Goal: Transaction & Acquisition: Book appointment/travel/reservation

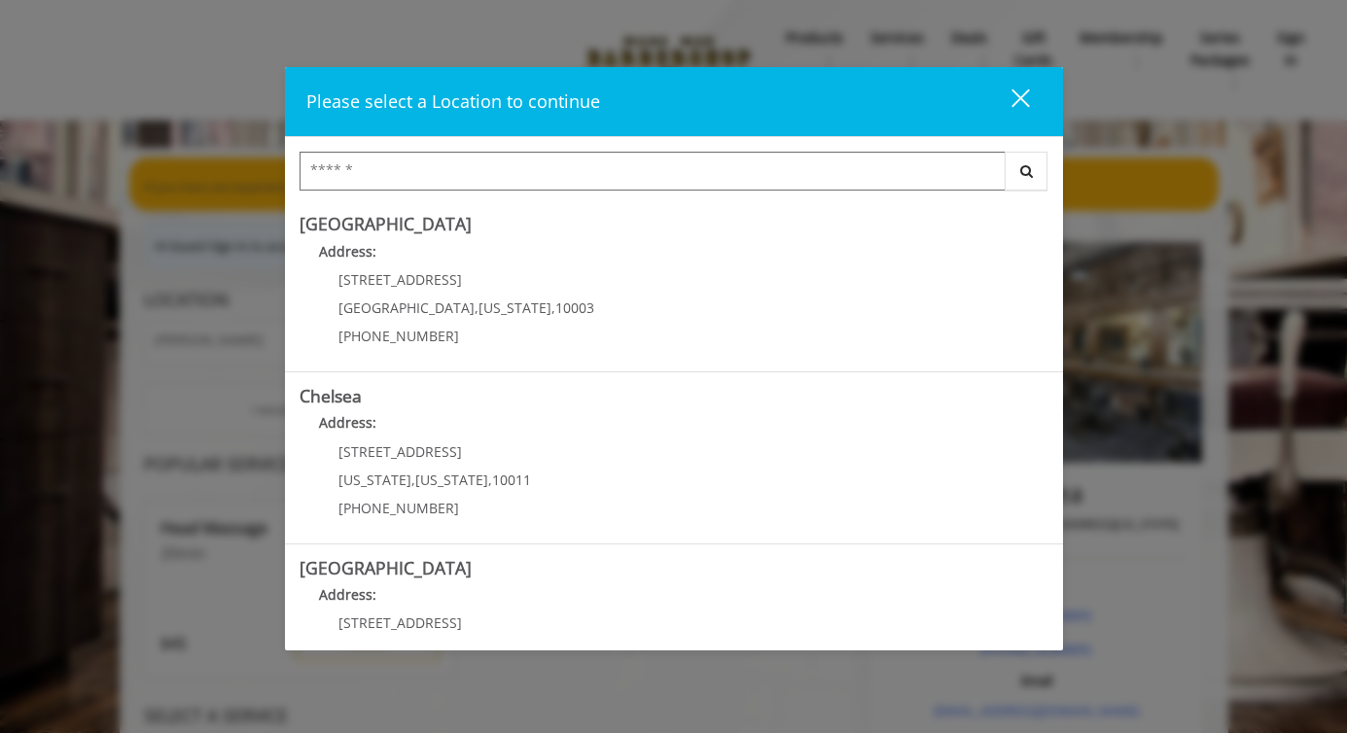
click at [499, 173] on input "Search Center" at bounding box center [653, 171] width 706 height 39
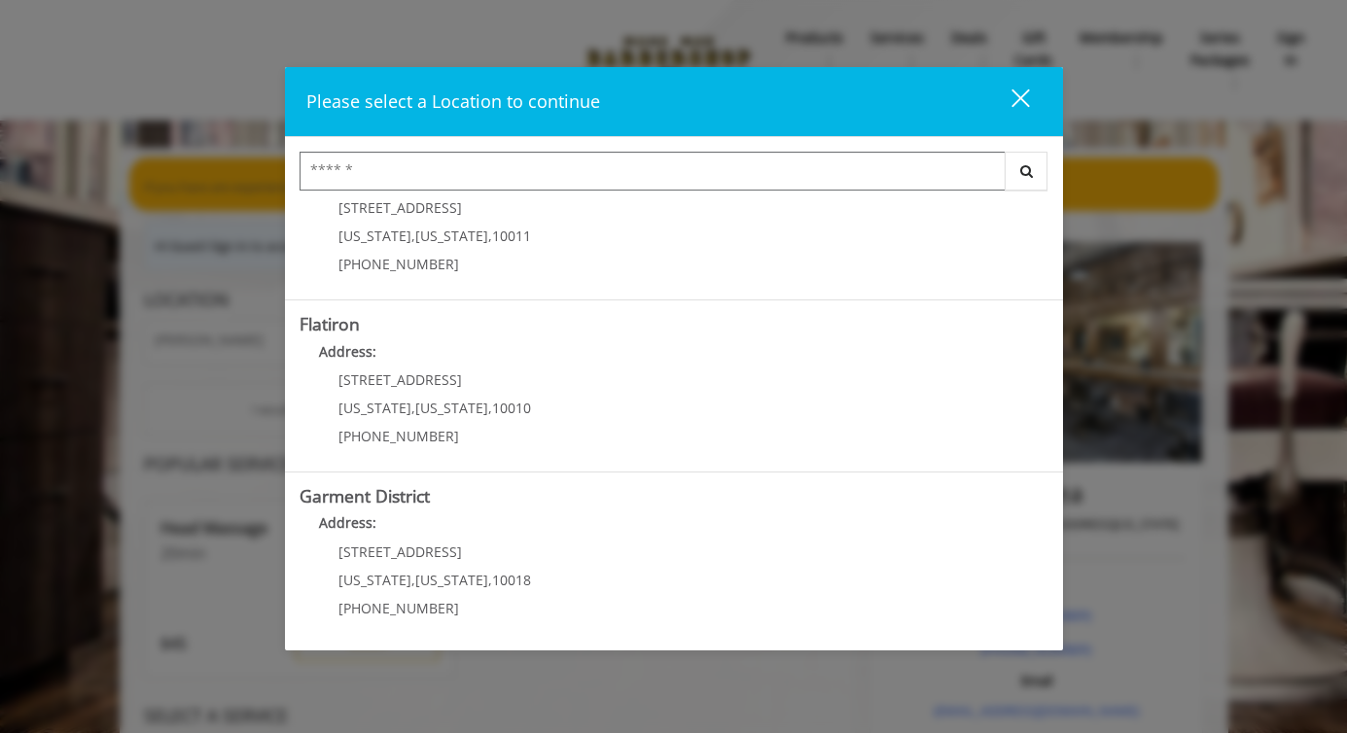
scroll to position [418, 0]
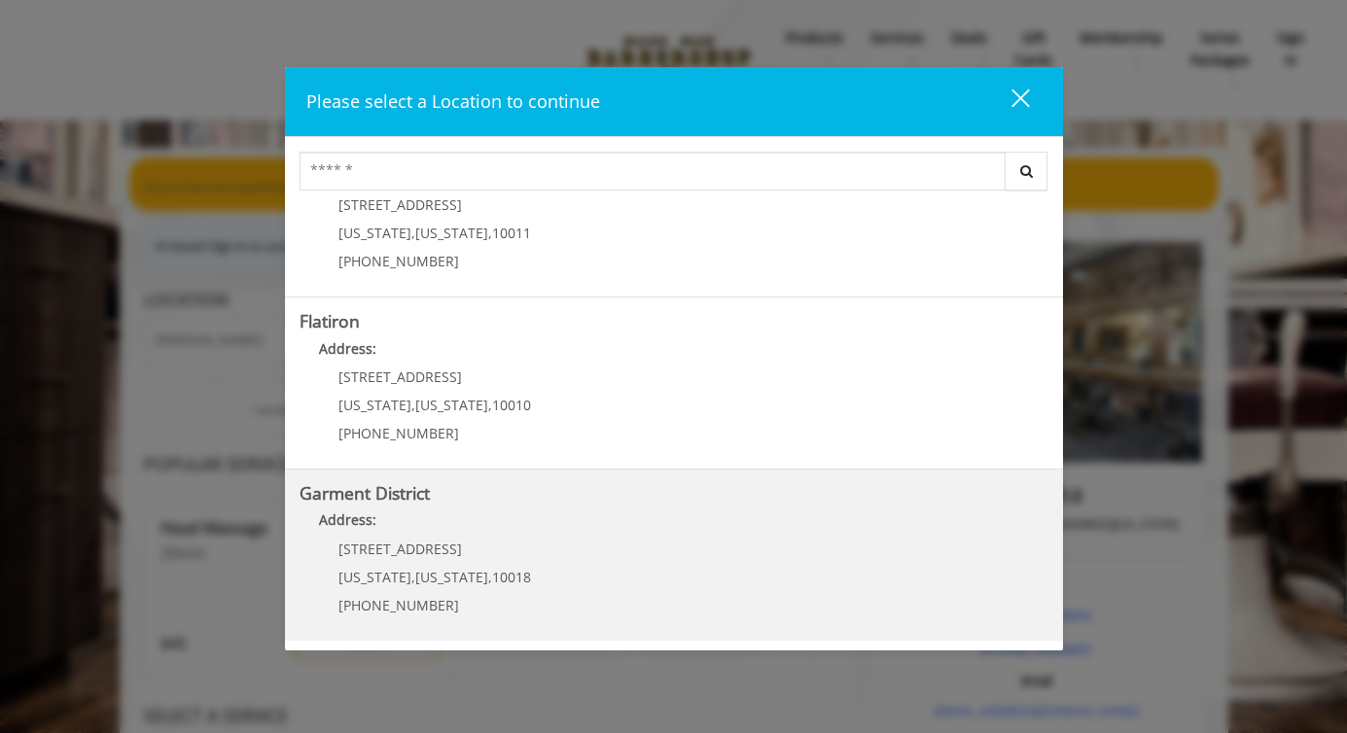
click at [492, 582] on span "10018" at bounding box center [511, 577] width 39 height 18
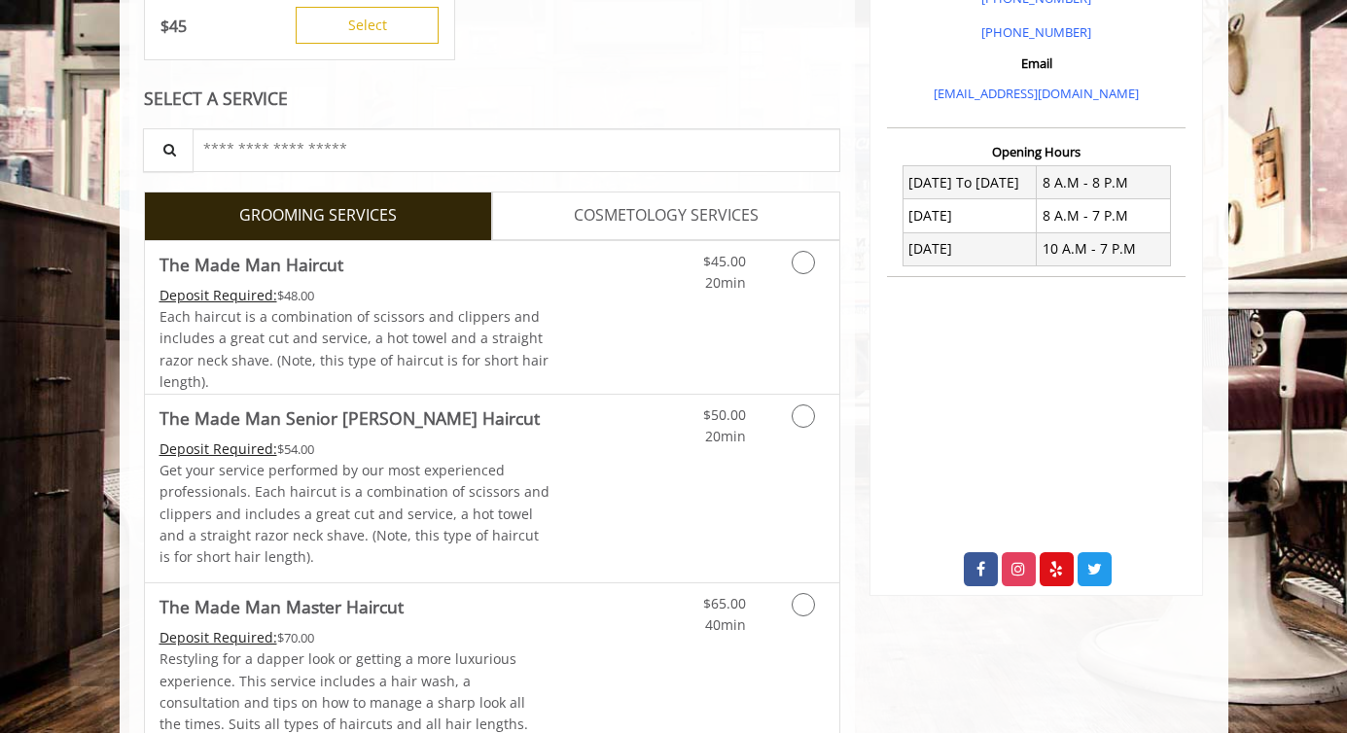
scroll to position [622, 0]
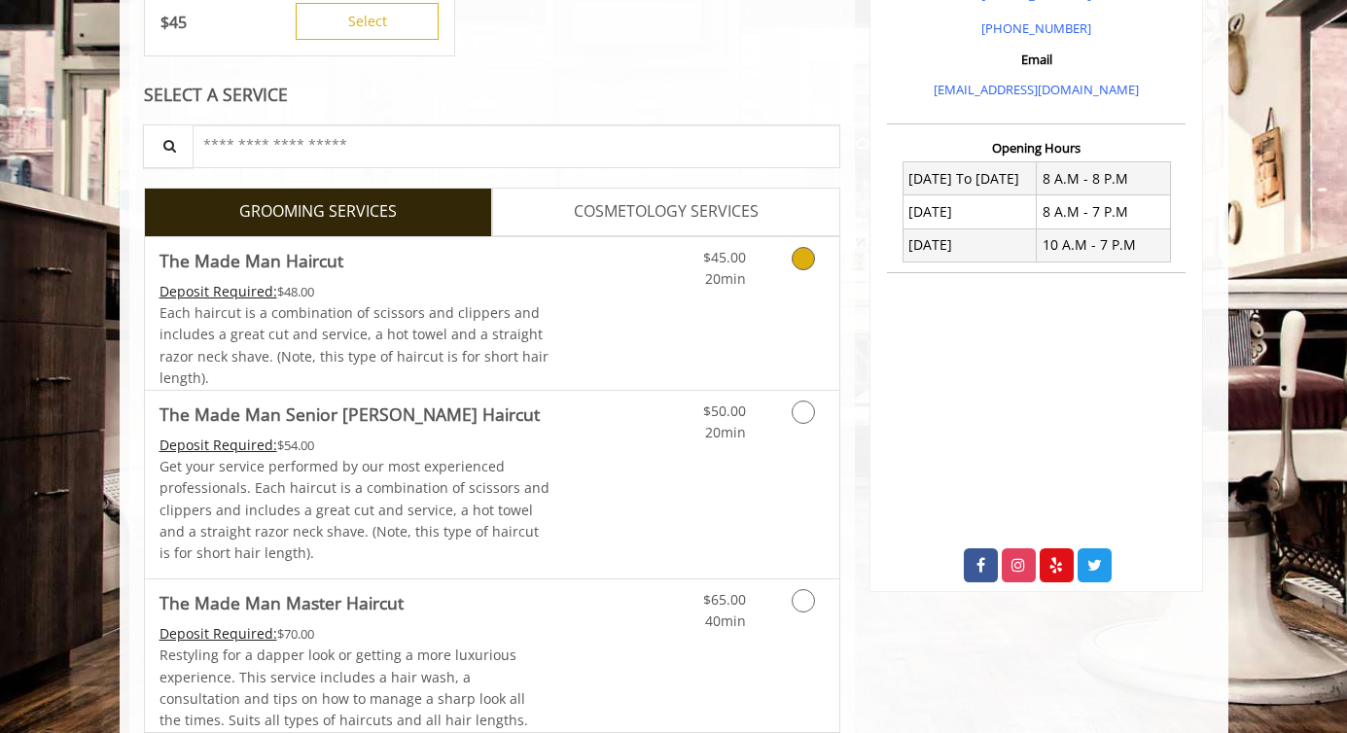
click at [577, 333] on link "Discounted Price" at bounding box center [608, 313] width 116 height 153
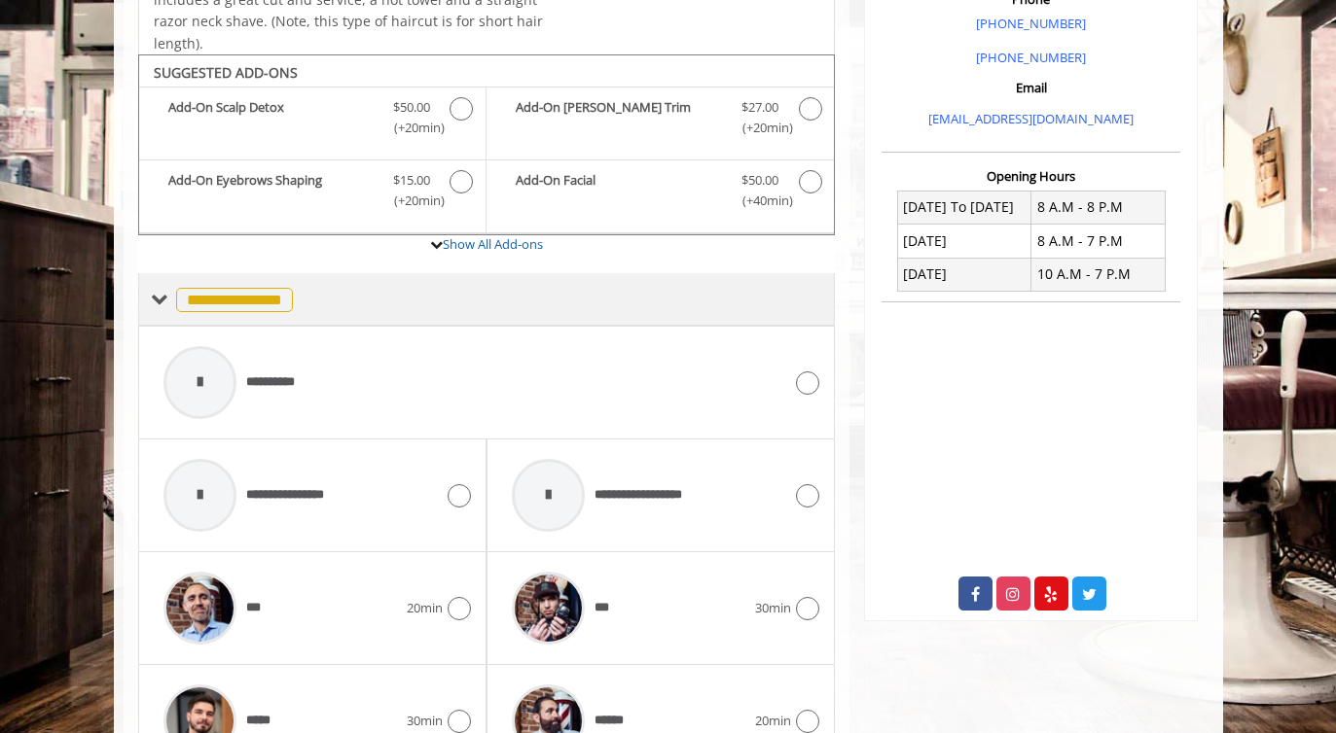
scroll to position [567, 0]
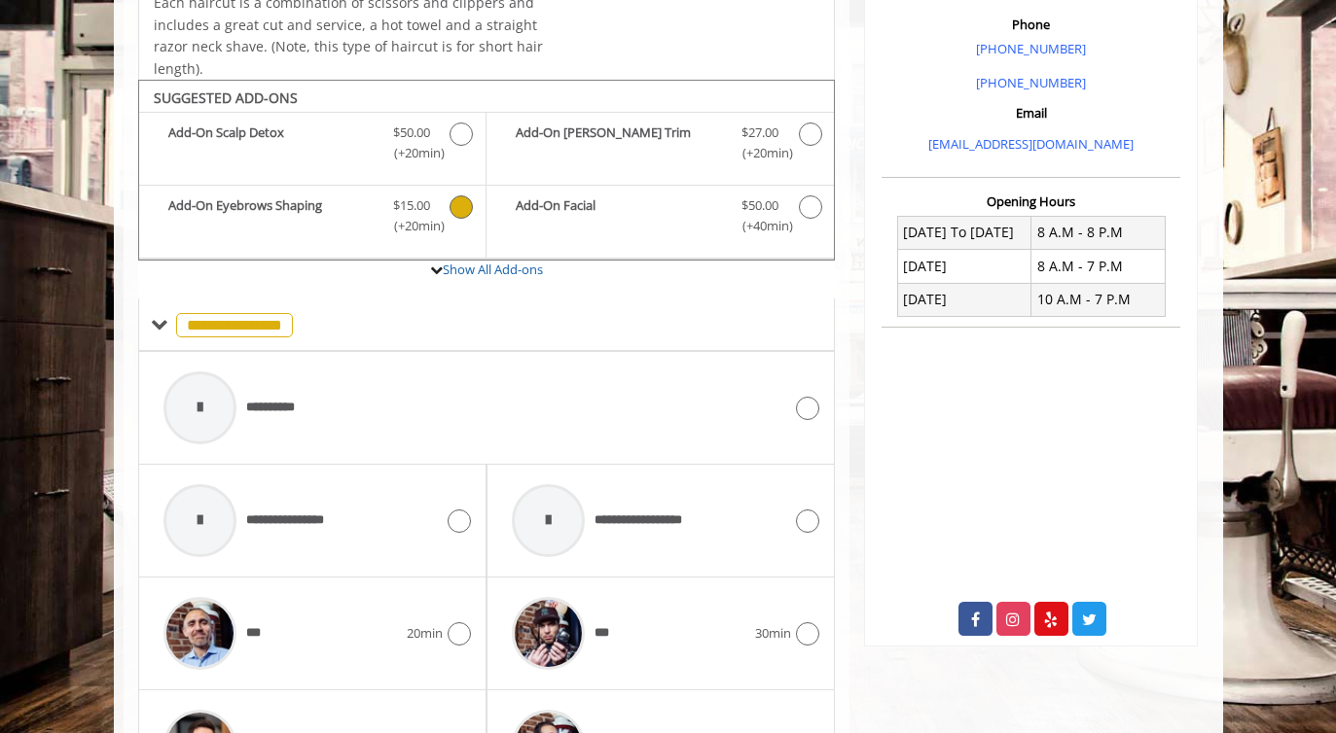
click at [458, 207] on icon "The Made Man Haircut Add-onS" at bounding box center [460, 207] width 23 height 23
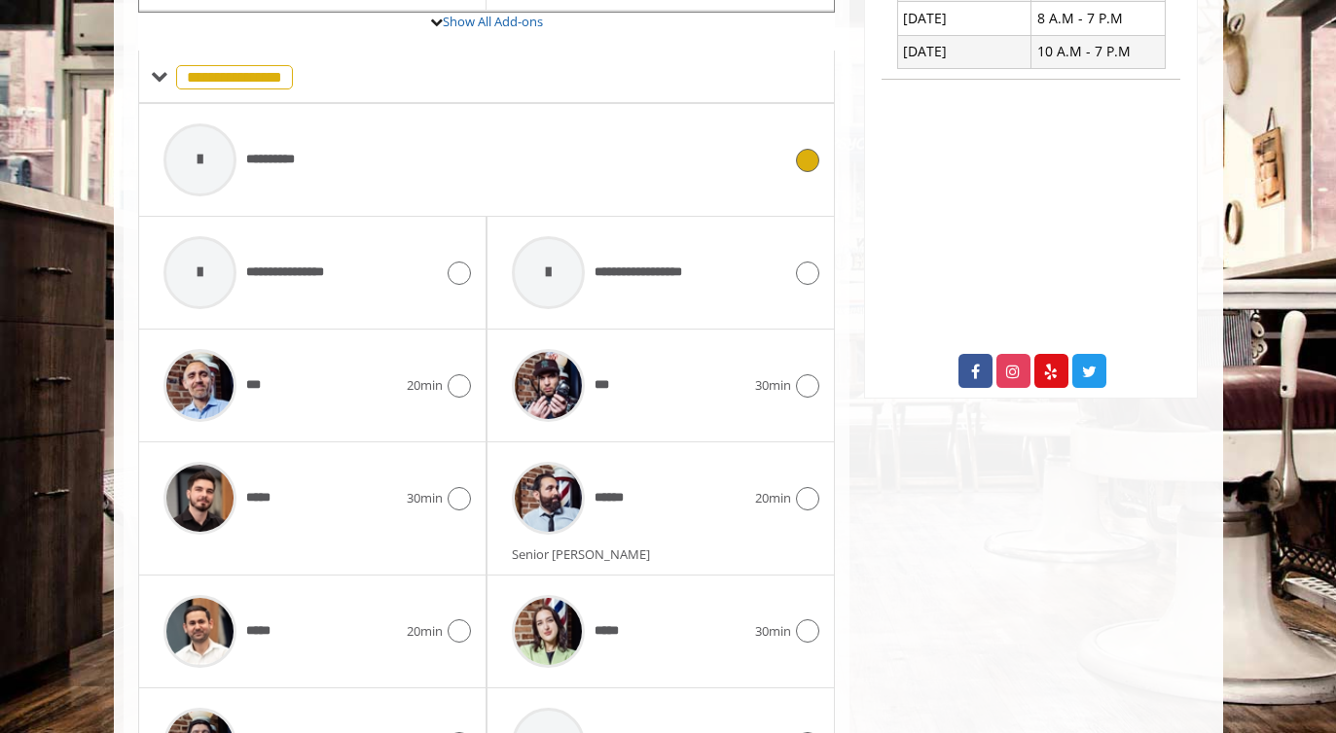
scroll to position [824, 0]
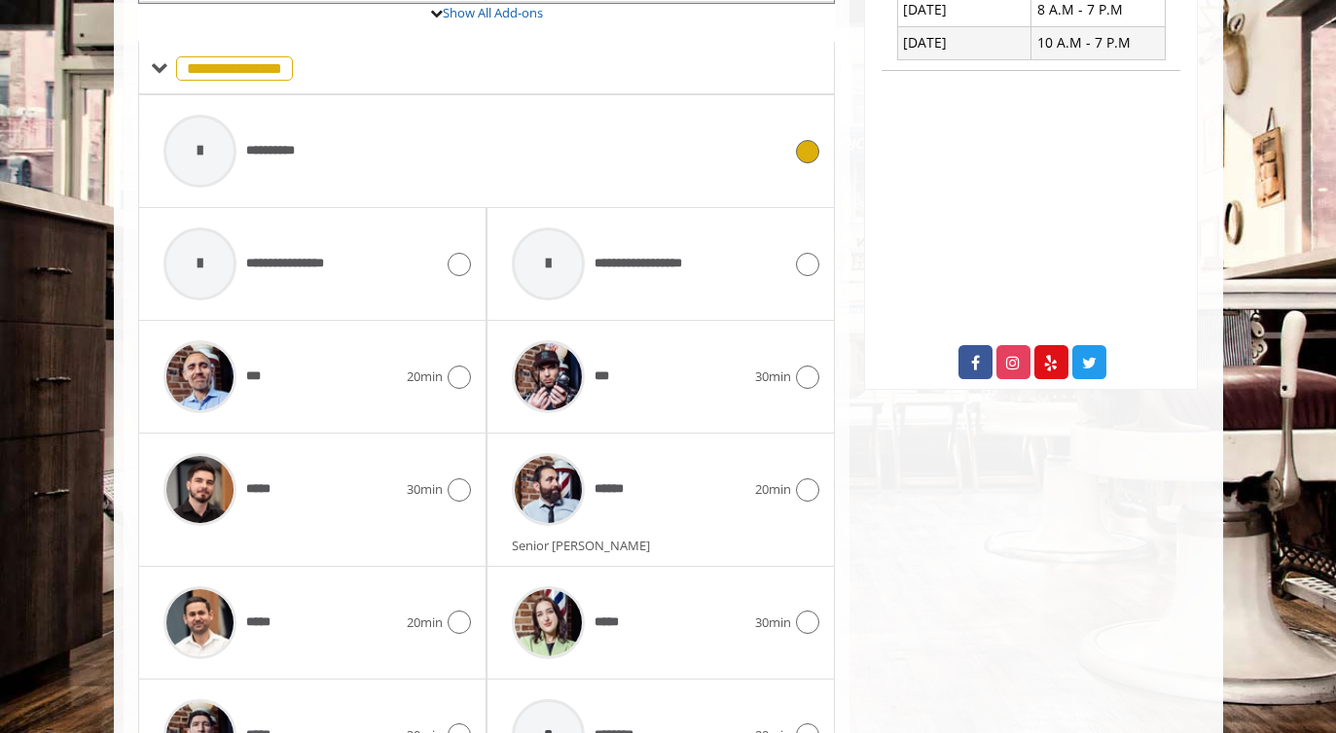
click at [398, 172] on div "**********" at bounding box center [473, 151] width 638 height 92
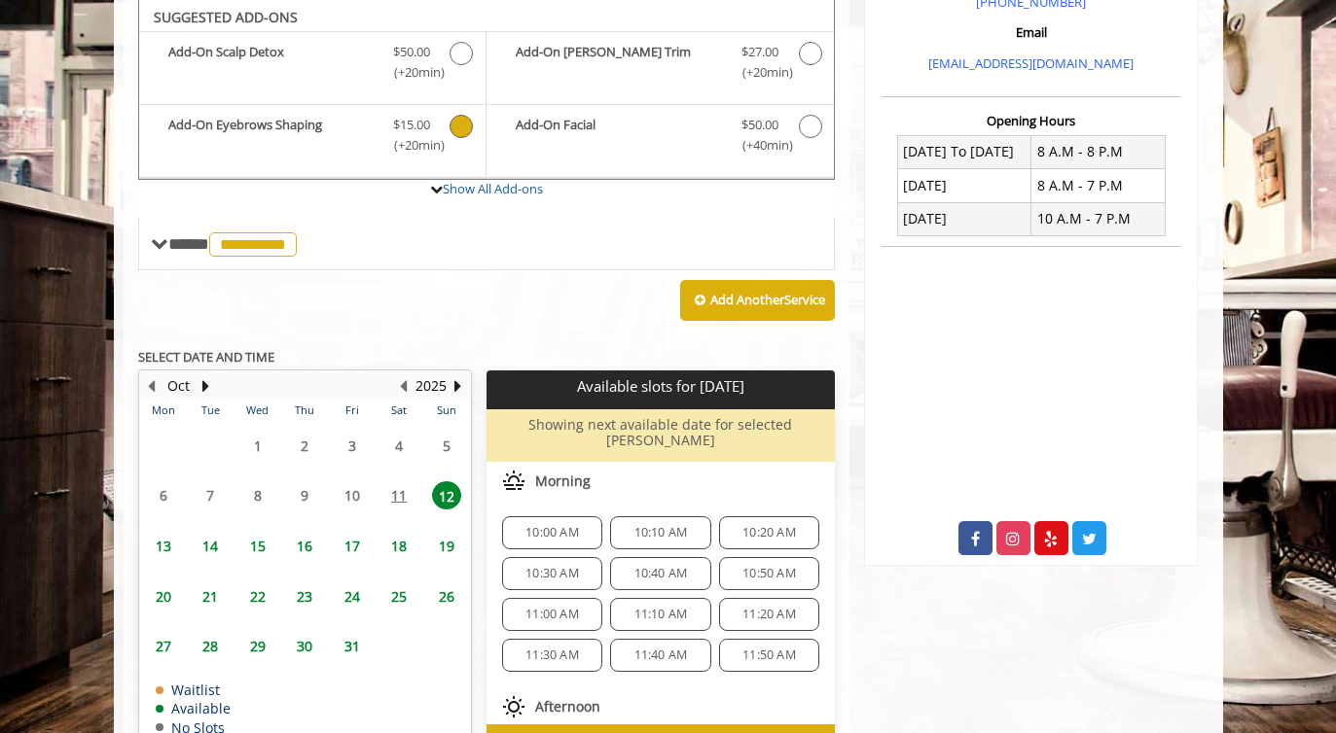
scroll to position [648, 0]
click at [213, 545] on span "14" at bounding box center [210, 546] width 29 height 28
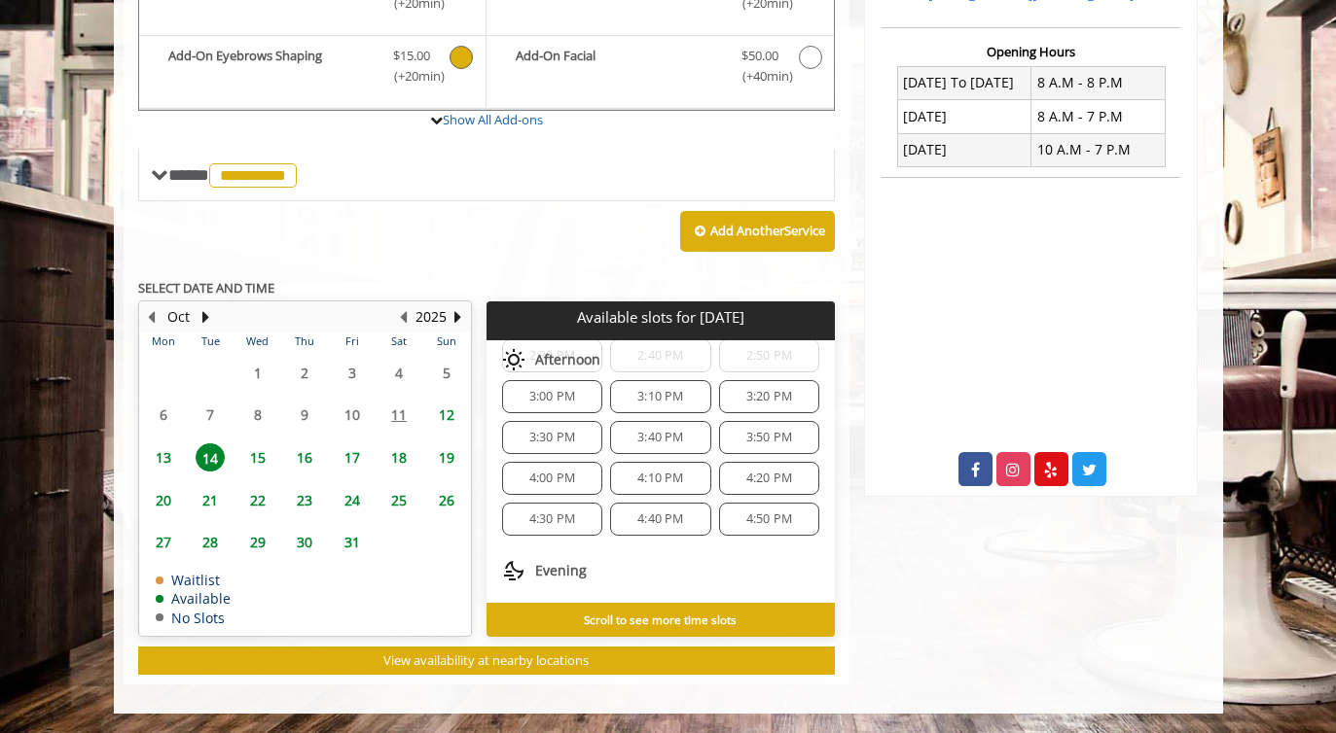
scroll to position [633, 0]
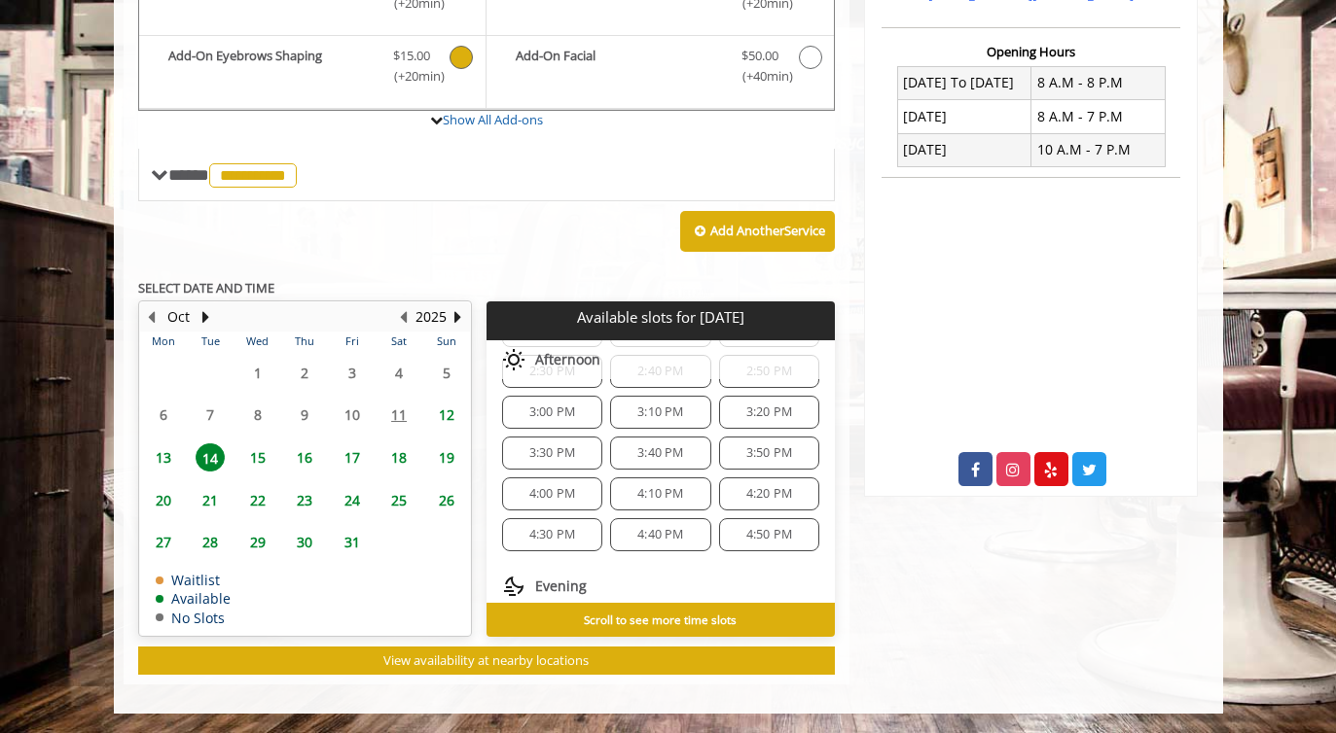
click at [534, 494] on span "4:00 PM" at bounding box center [552, 494] width 46 height 16
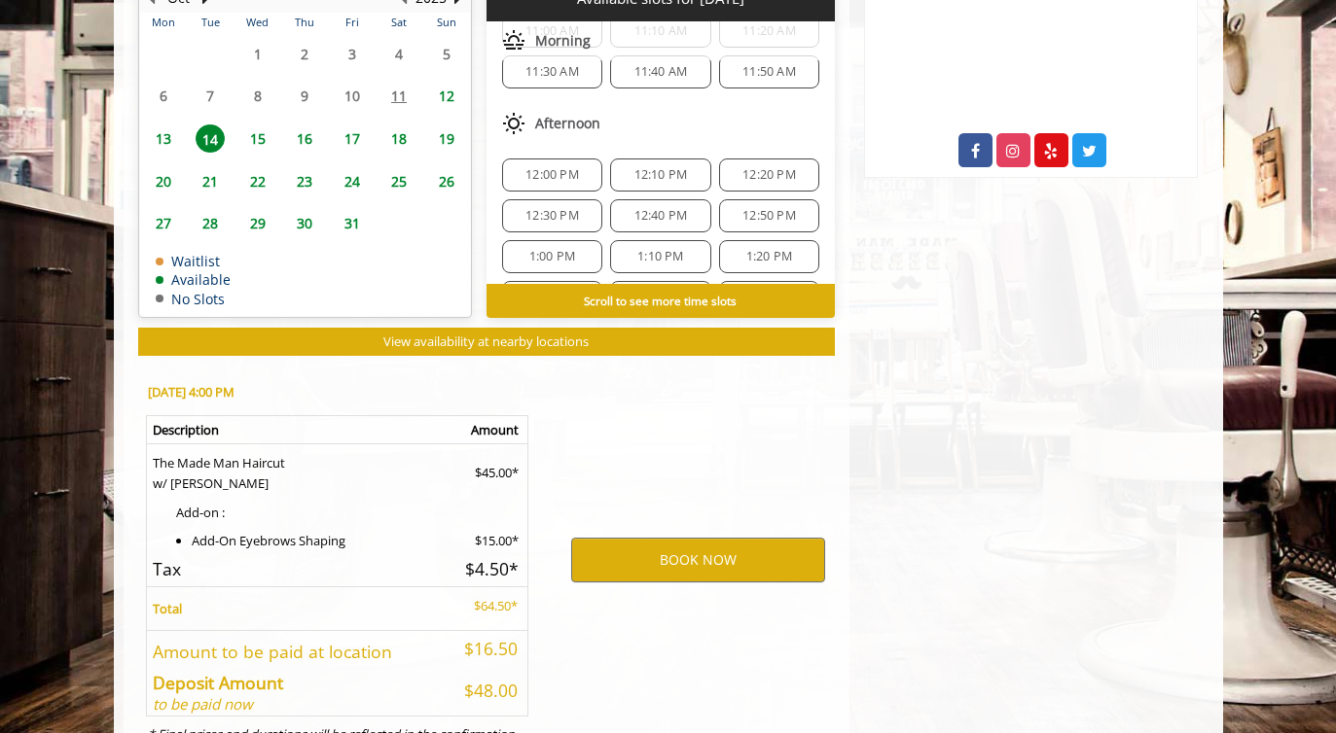
scroll to position [1126, 0]
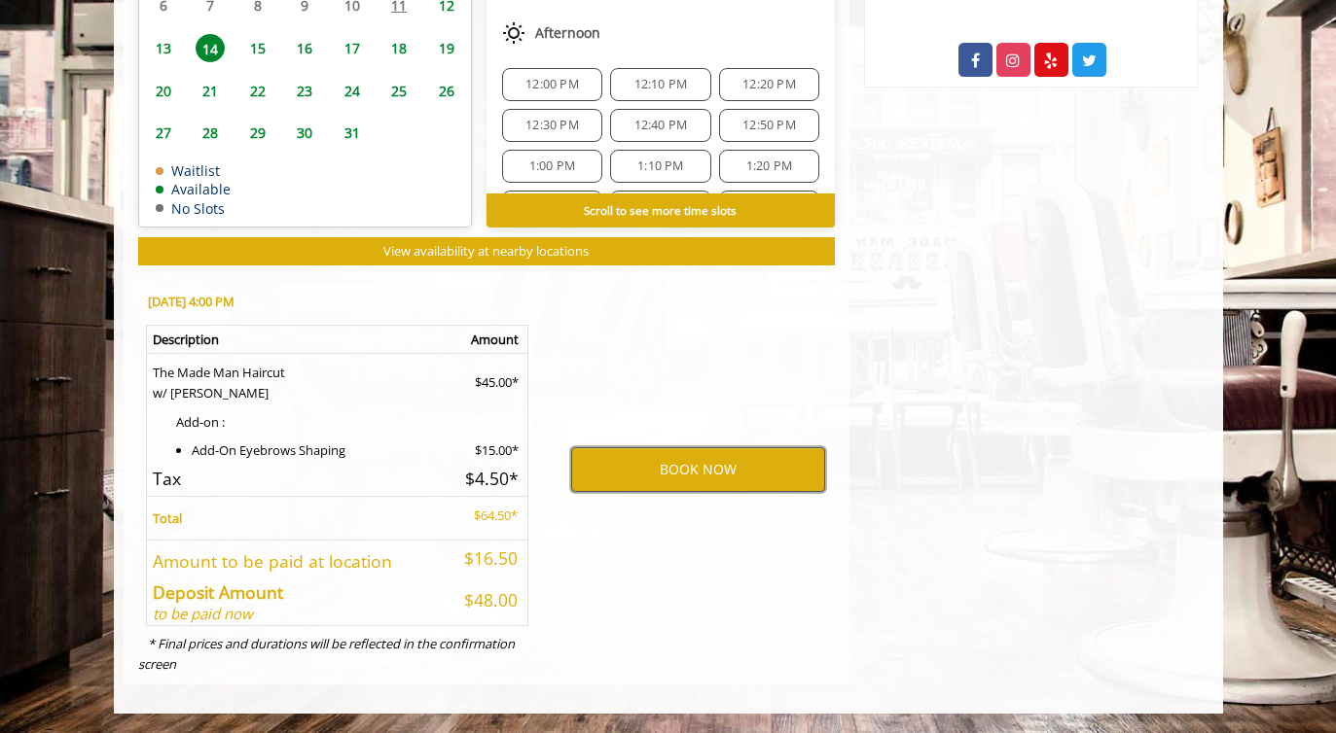
click at [699, 463] on button "BOOK NOW" at bounding box center [698, 469] width 254 height 45
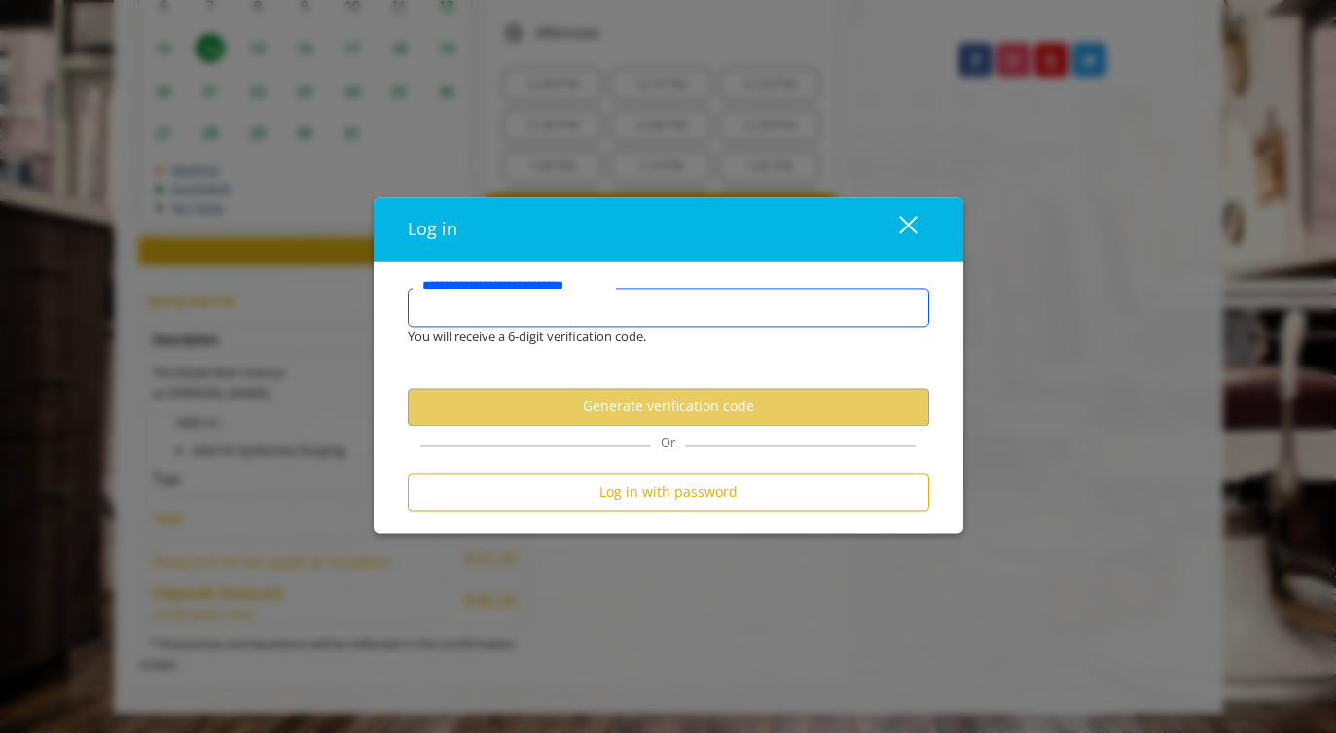
click at [587, 321] on input "**********" at bounding box center [668, 307] width 521 height 39
click at [582, 322] on input "**********" at bounding box center [668, 307] width 521 height 39
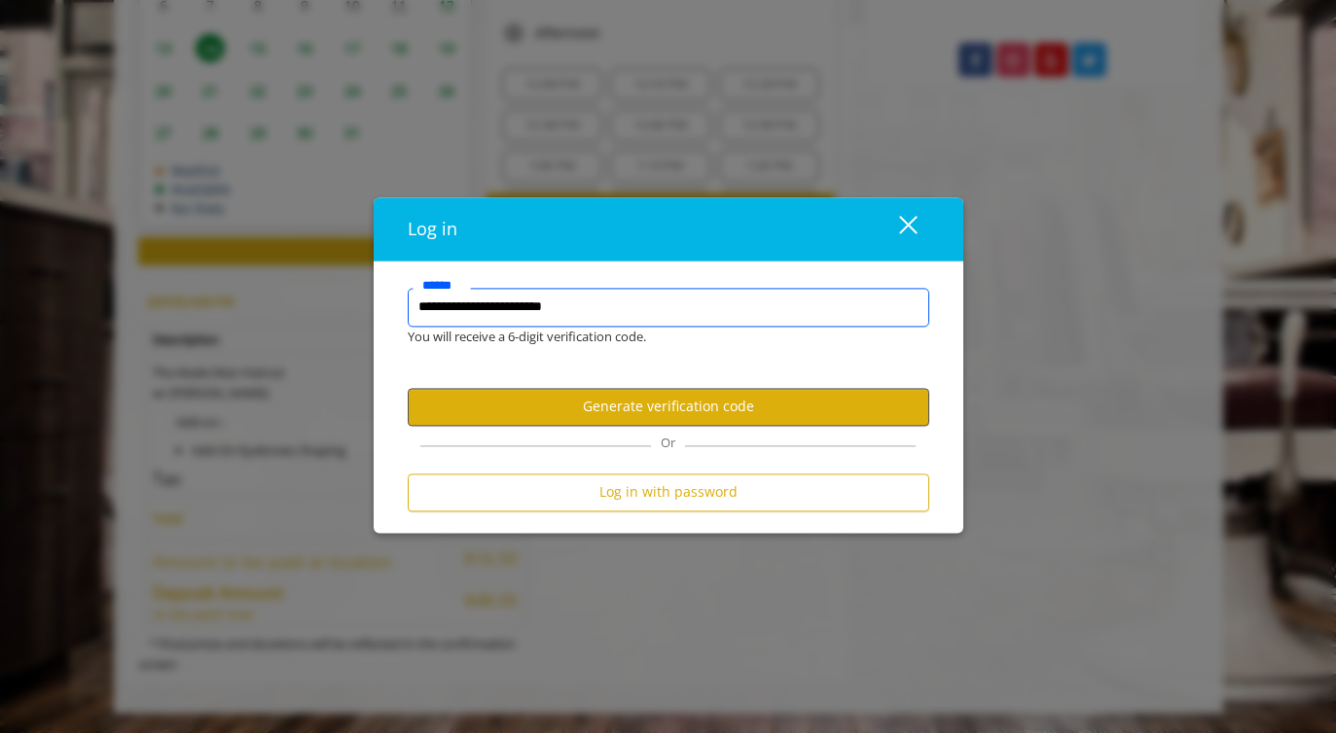
type input "**********"
click at [599, 399] on button "Generate verification code" at bounding box center [668, 407] width 521 height 38
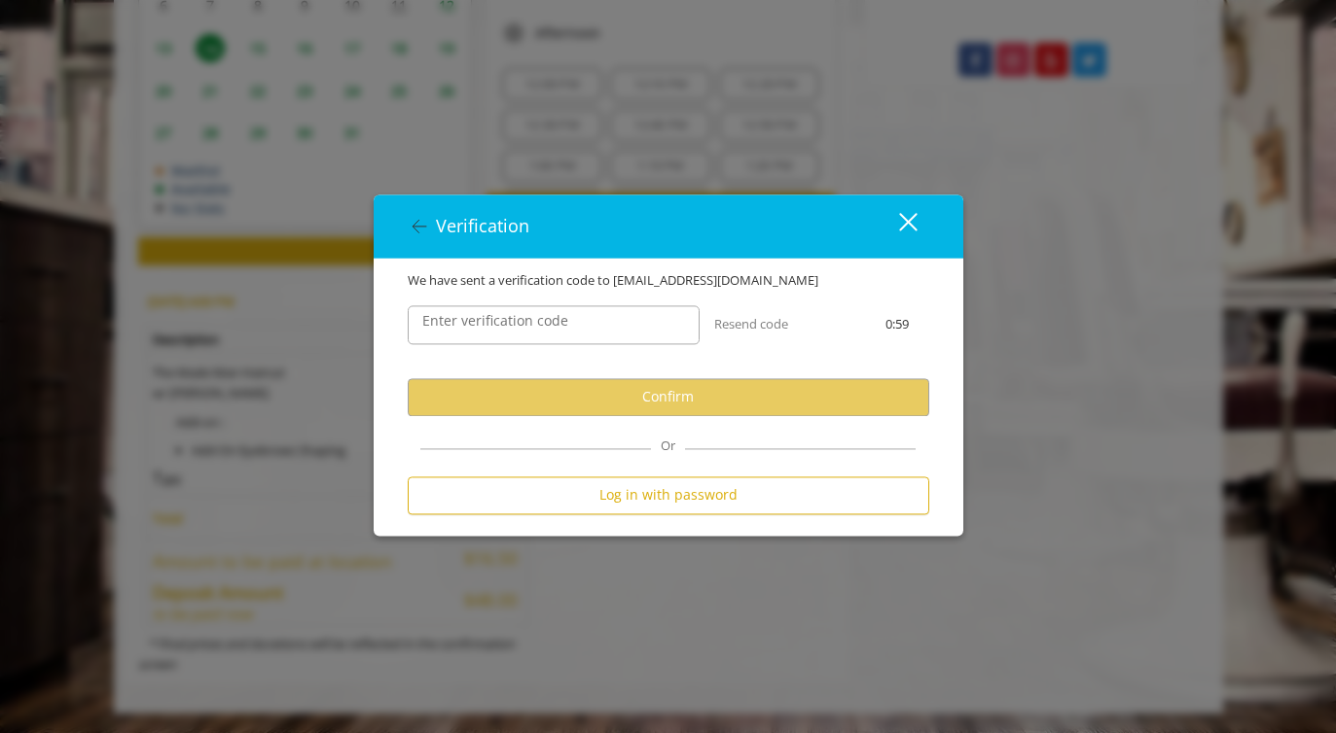
scroll to position [0, 0]
click at [604, 320] on input "Enter verification code" at bounding box center [554, 324] width 292 height 39
paste input "******"
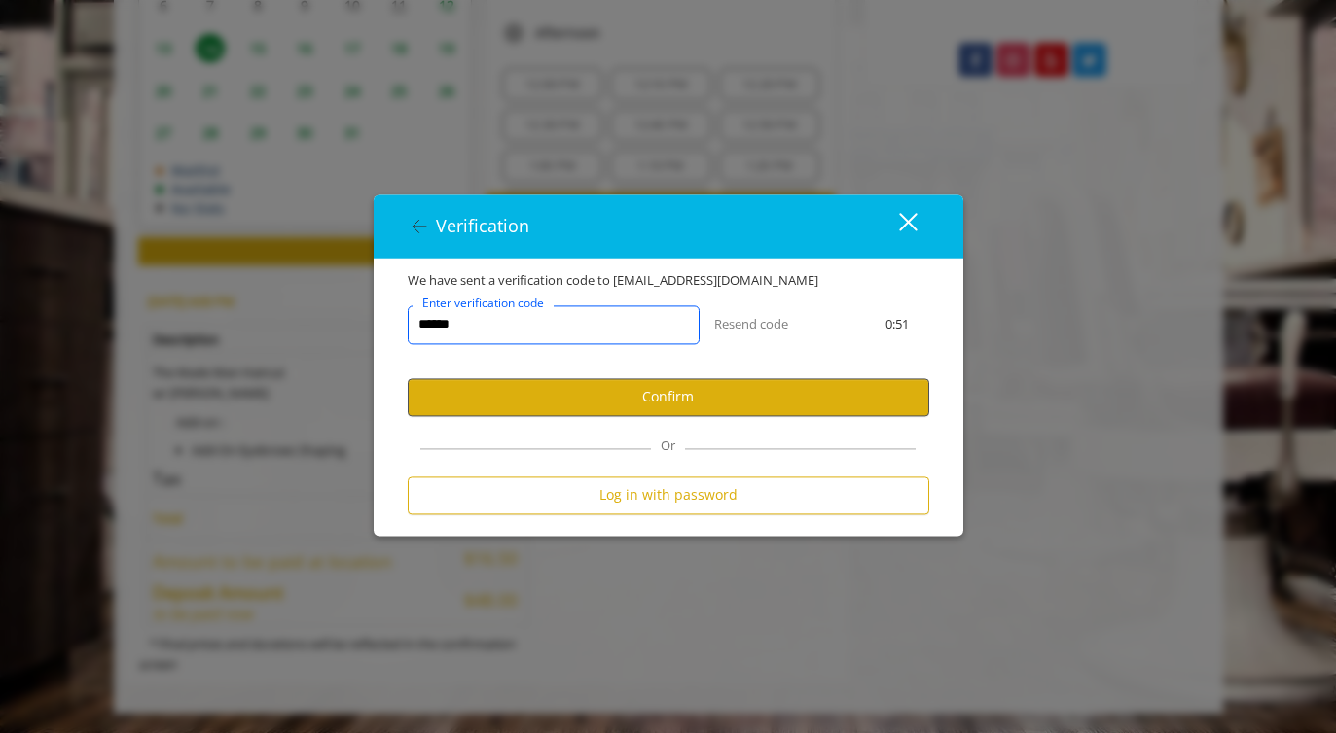
type input "******"
click at [608, 402] on button "Confirm" at bounding box center [668, 397] width 521 height 38
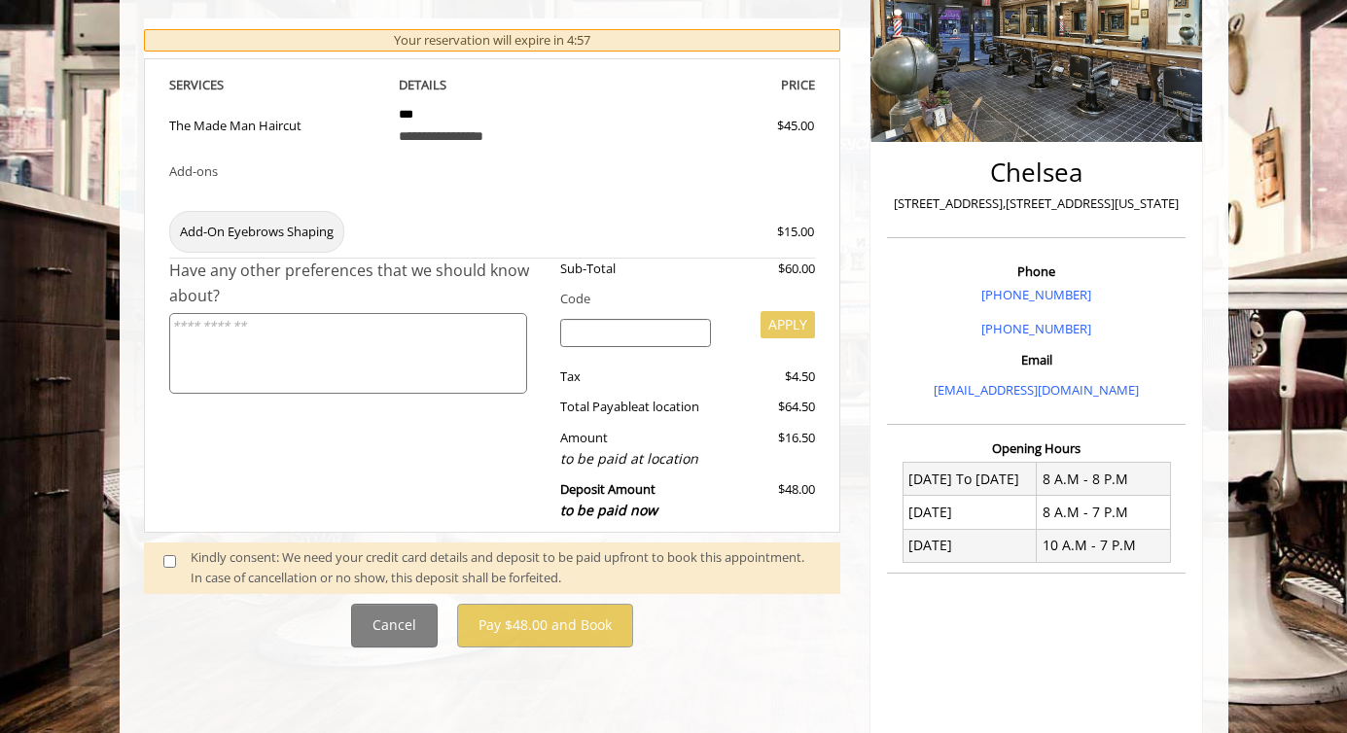
scroll to position [319, 0]
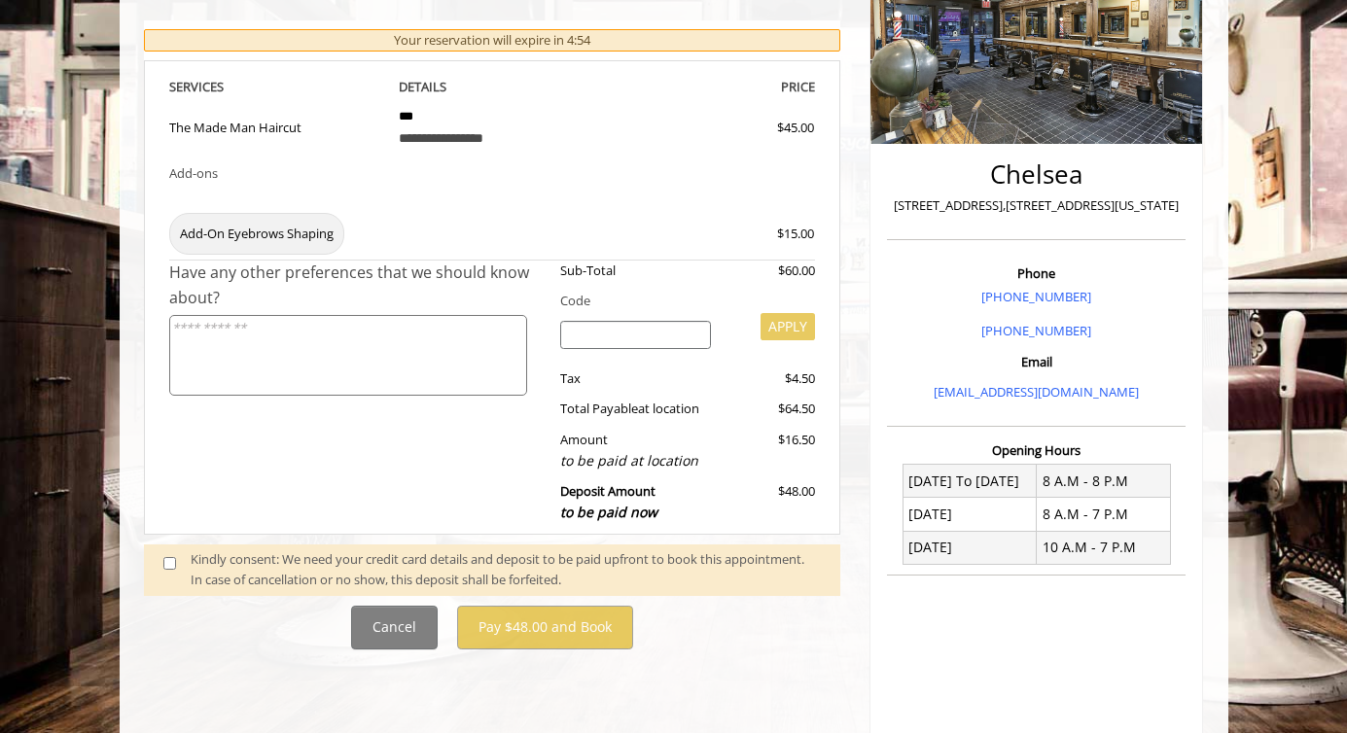
click at [323, 364] on textarea at bounding box center [348, 355] width 358 height 81
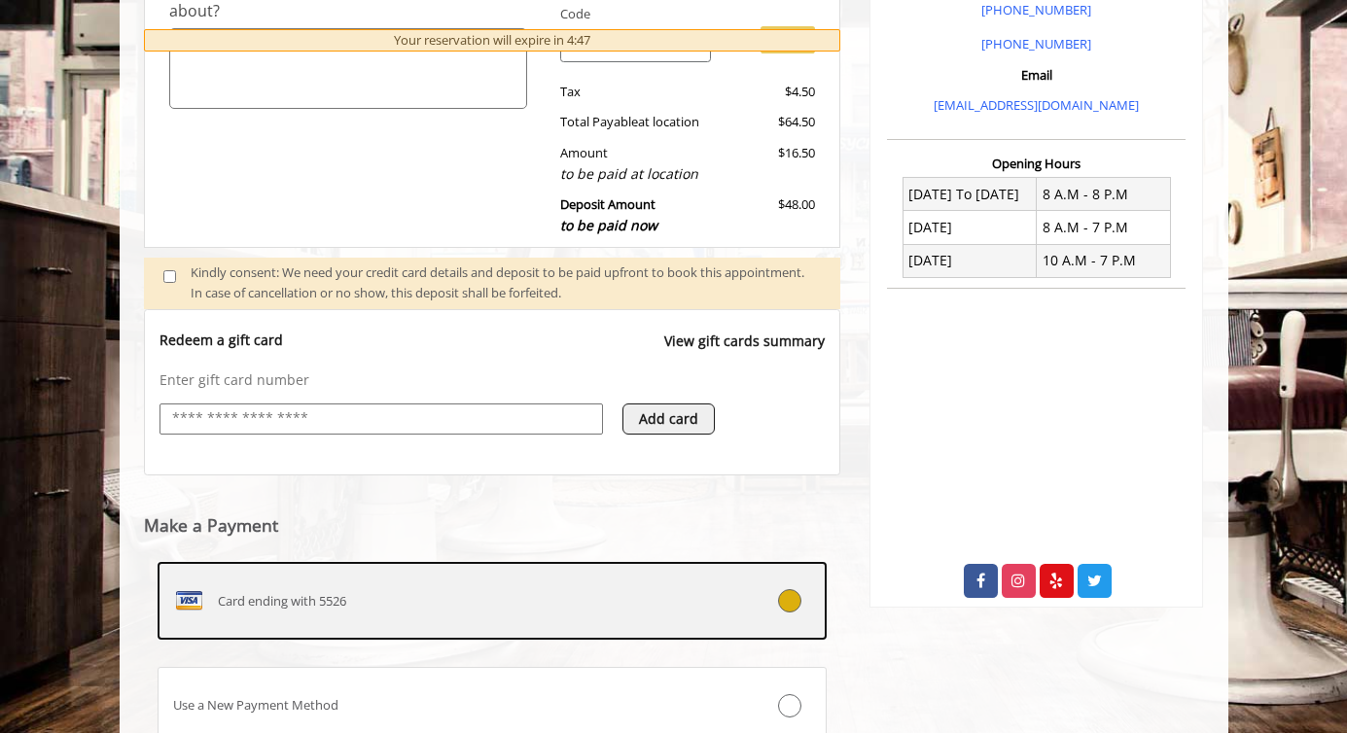
scroll to position [761, 0]
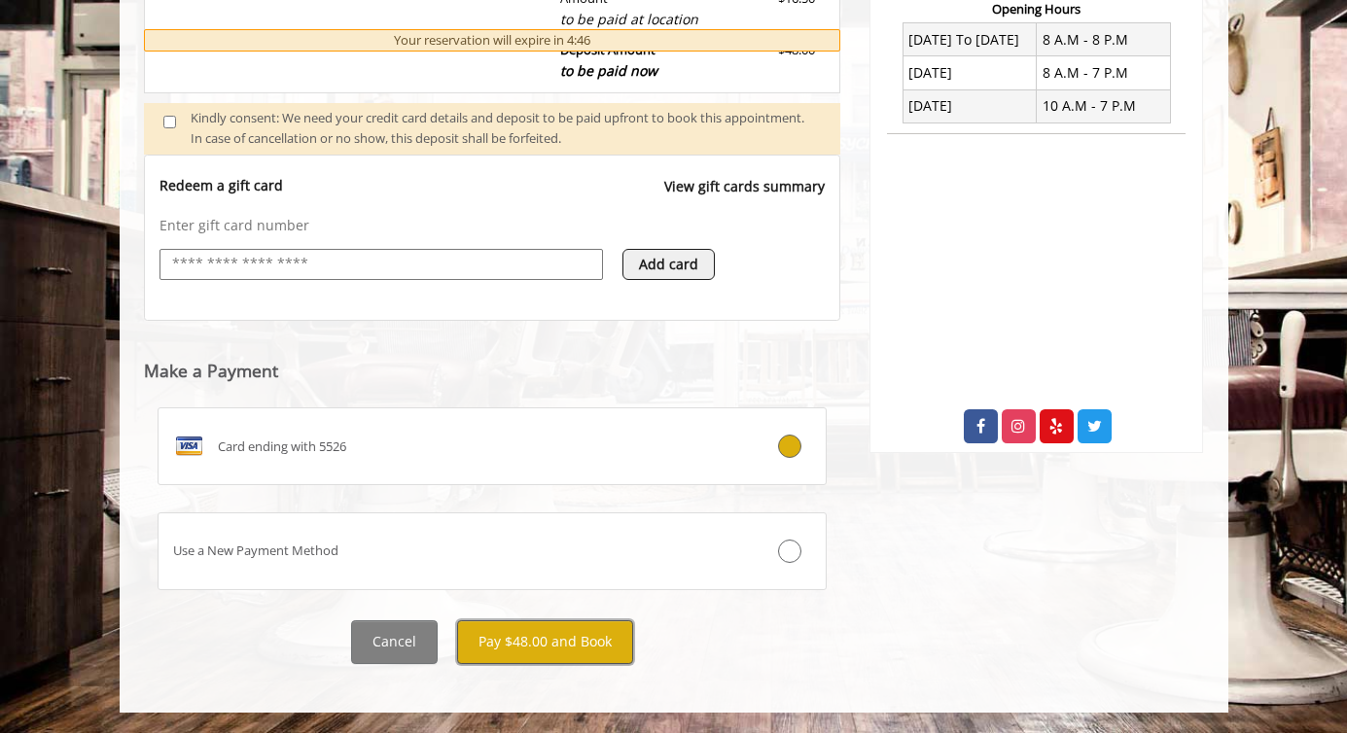
click at [552, 644] on button "Pay $48.00 and Book" at bounding box center [545, 643] width 176 height 44
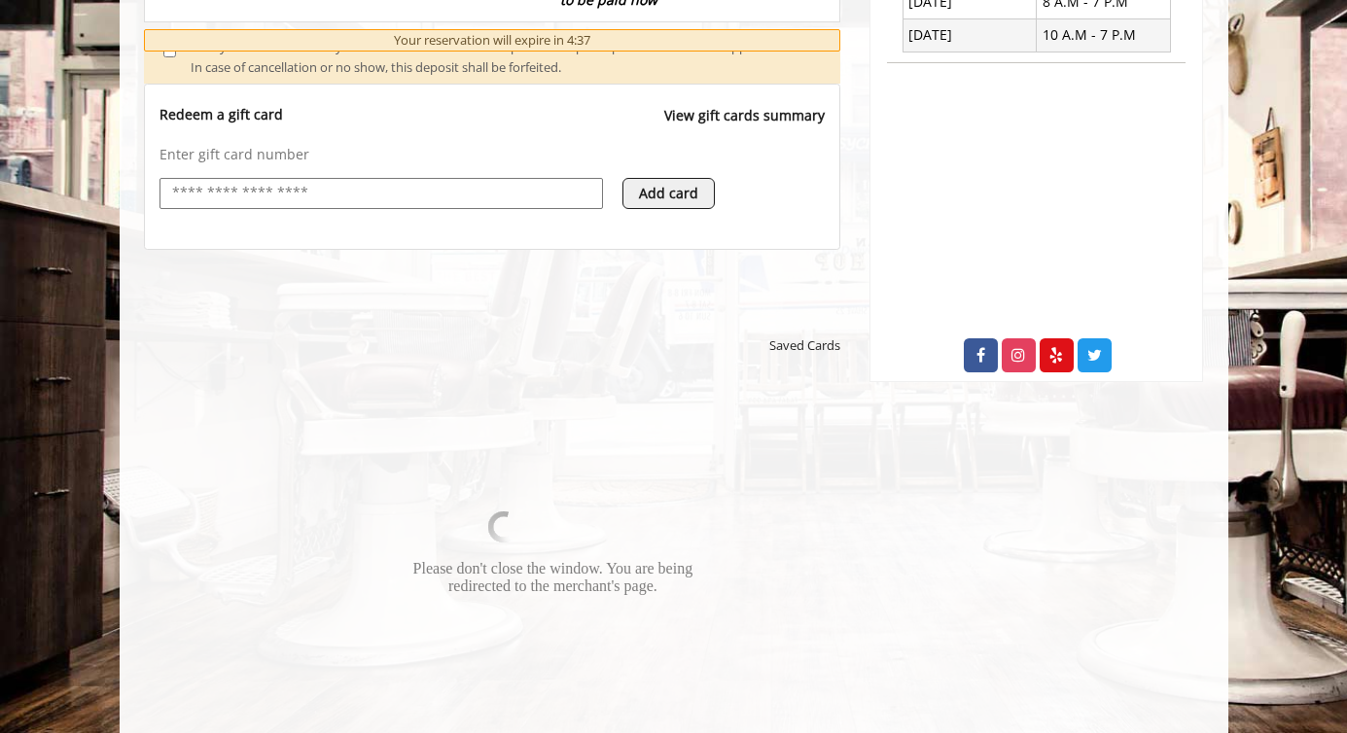
scroll to position [0, 0]
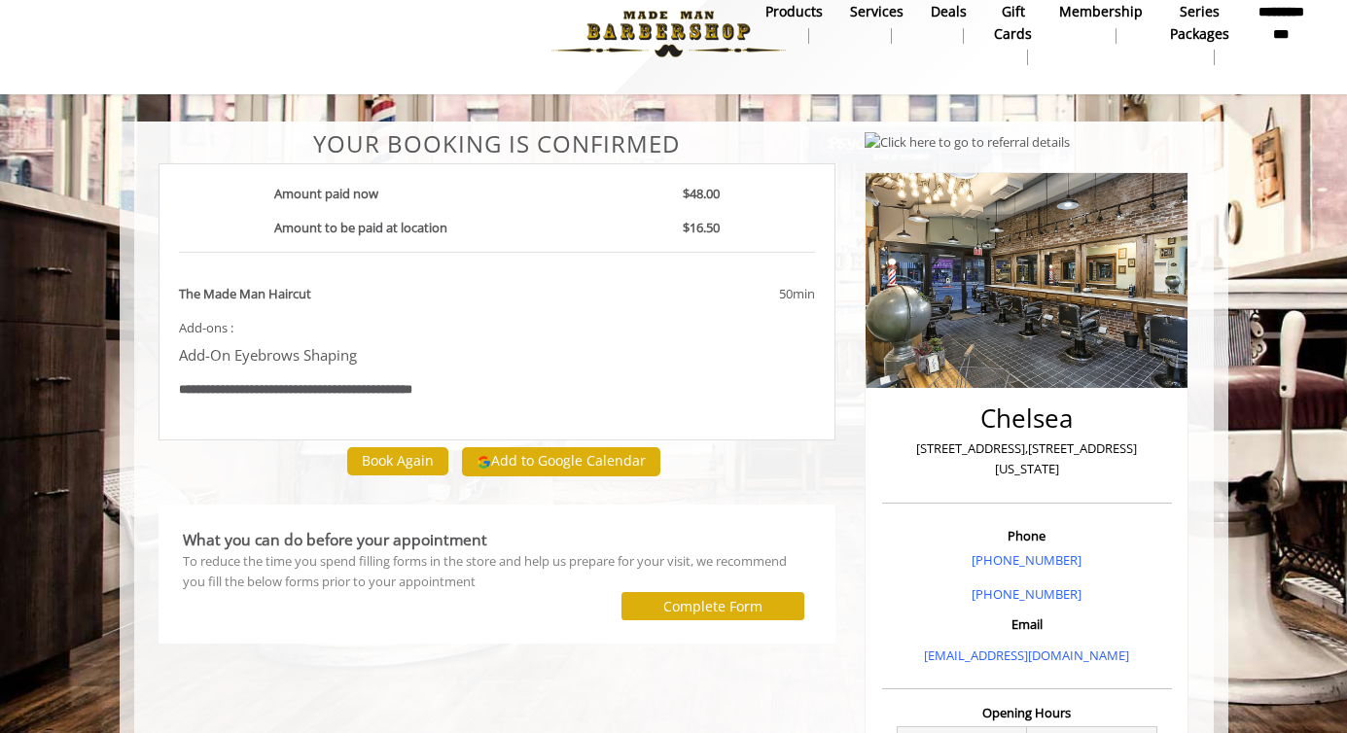
scroll to position [28, 0]
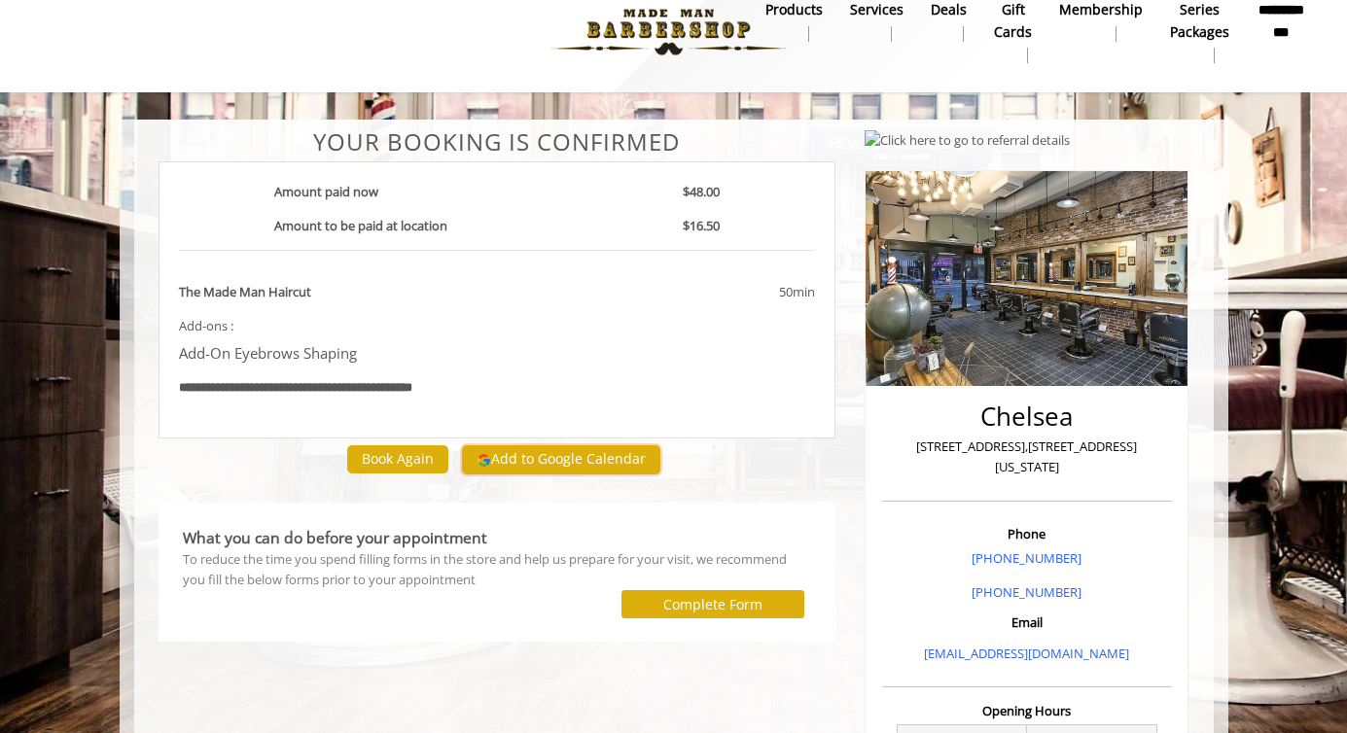
click at [556, 457] on button "Add to Google Calendar" at bounding box center [561, 460] width 198 height 29
